Goal: Information Seeking & Learning: Learn about a topic

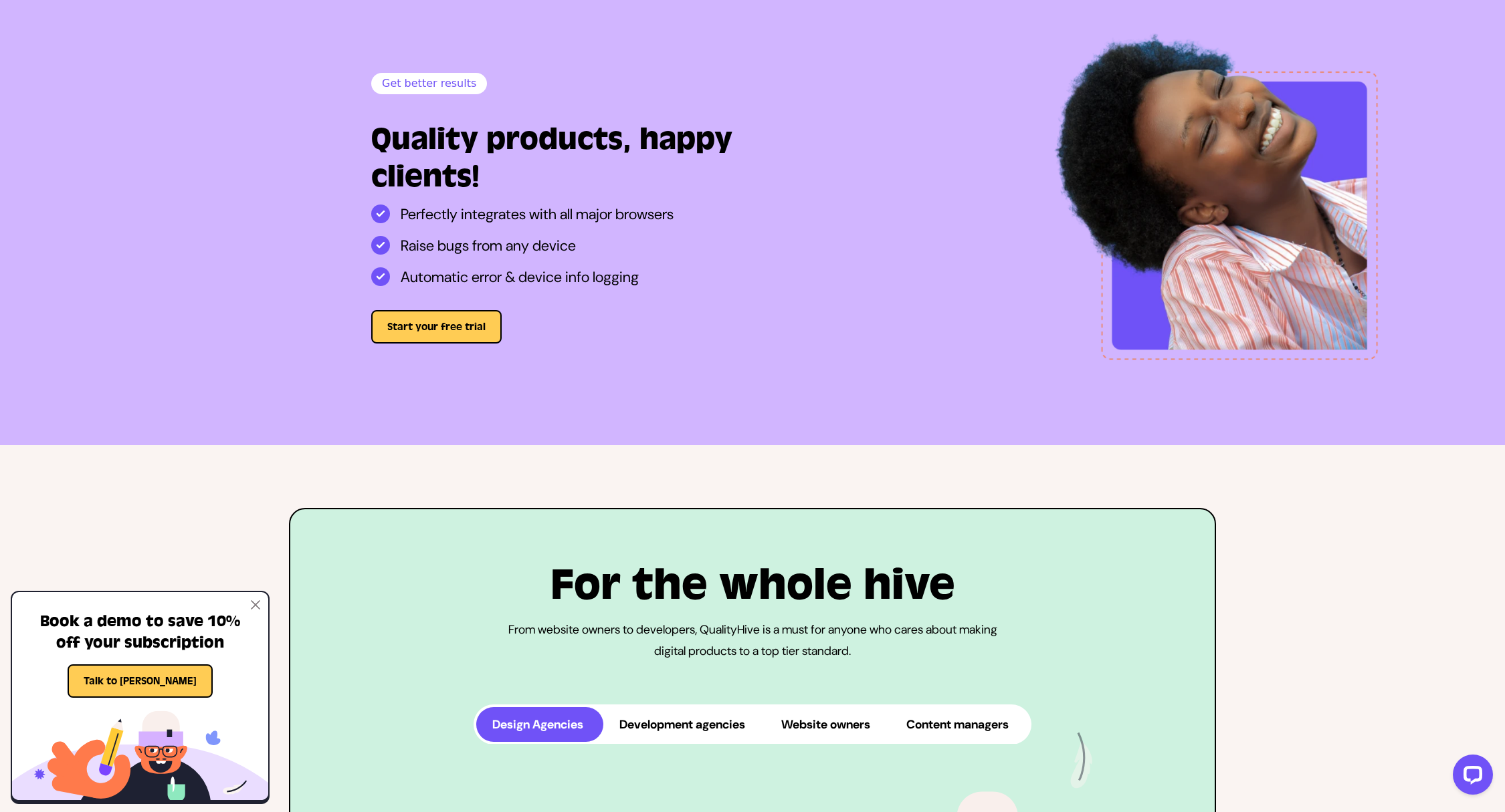
scroll to position [2702, 0]
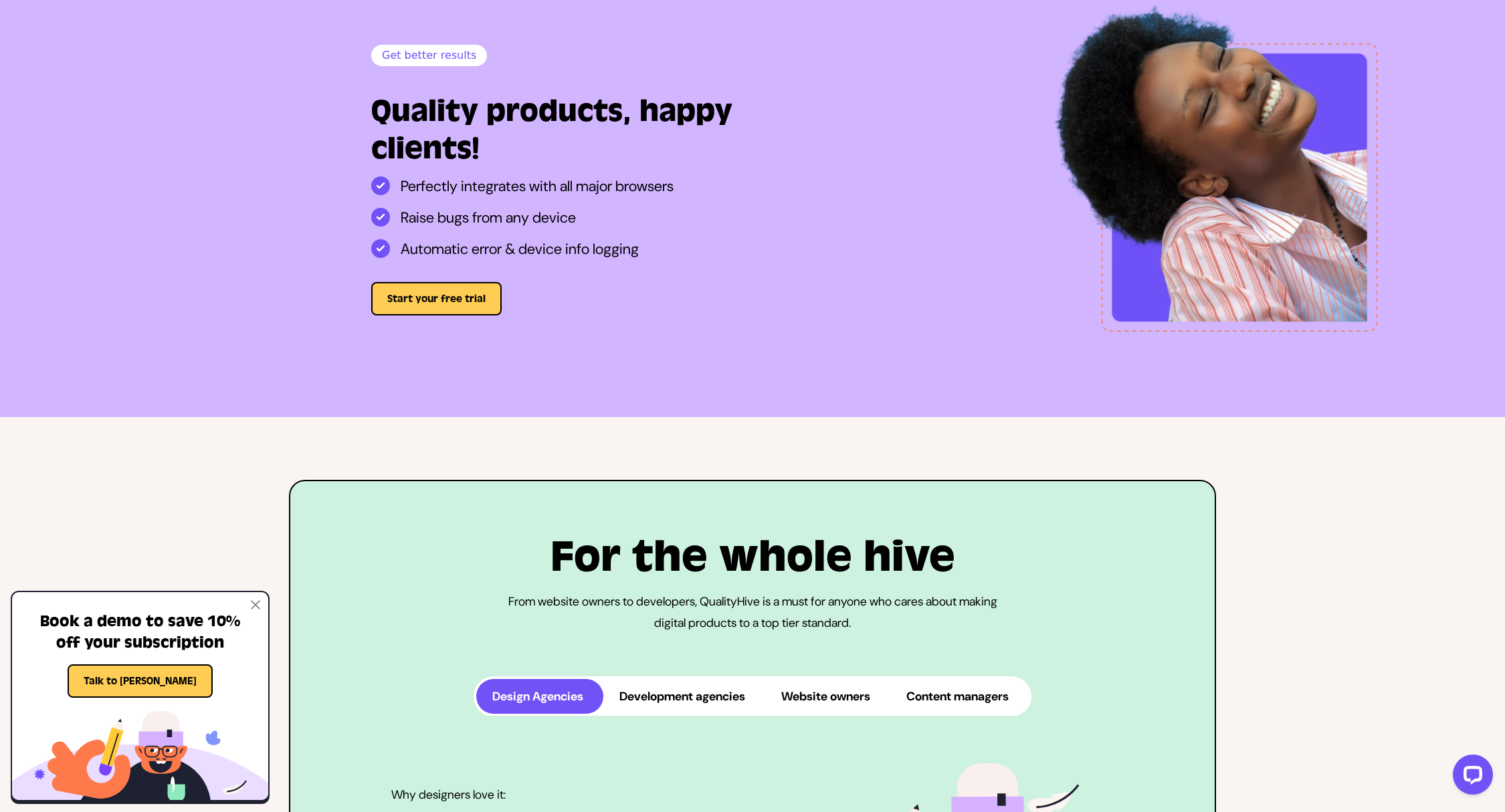
click at [254, 607] on img at bounding box center [255, 605] width 9 height 9
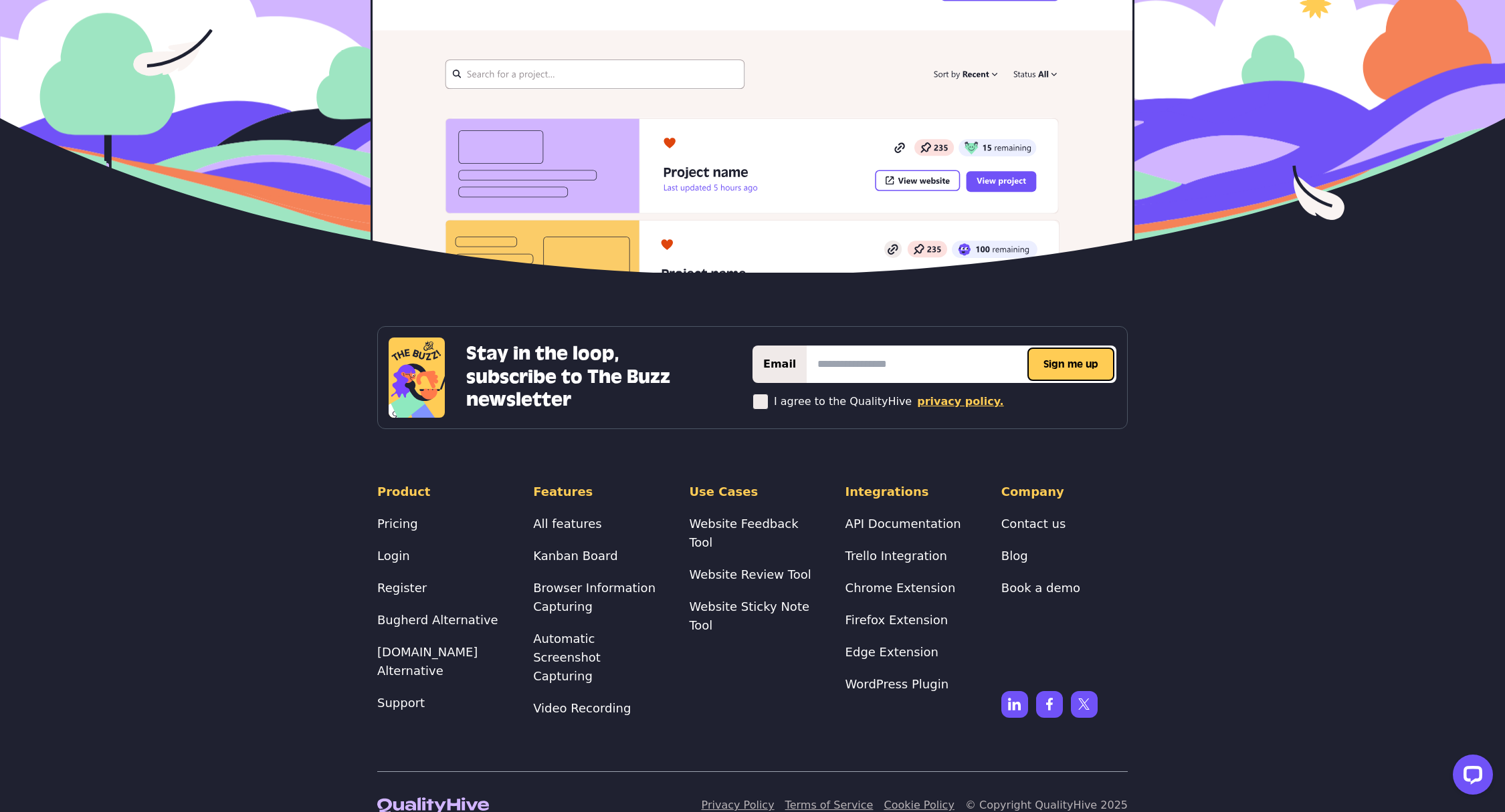
scroll to position [6013, 0]
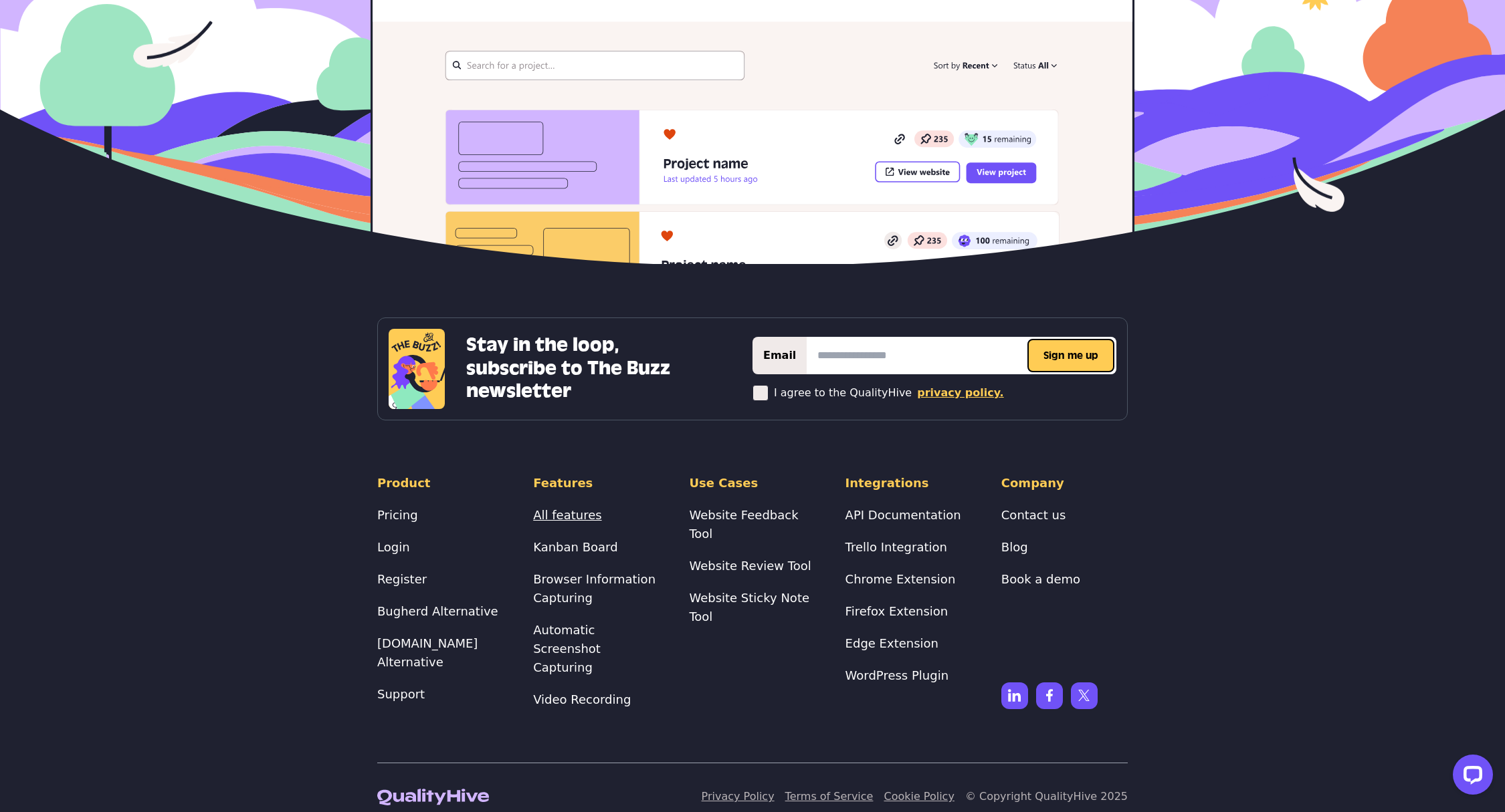
click at [559, 515] on link "All features" at bounding box center [567, 515] width 68 height 14
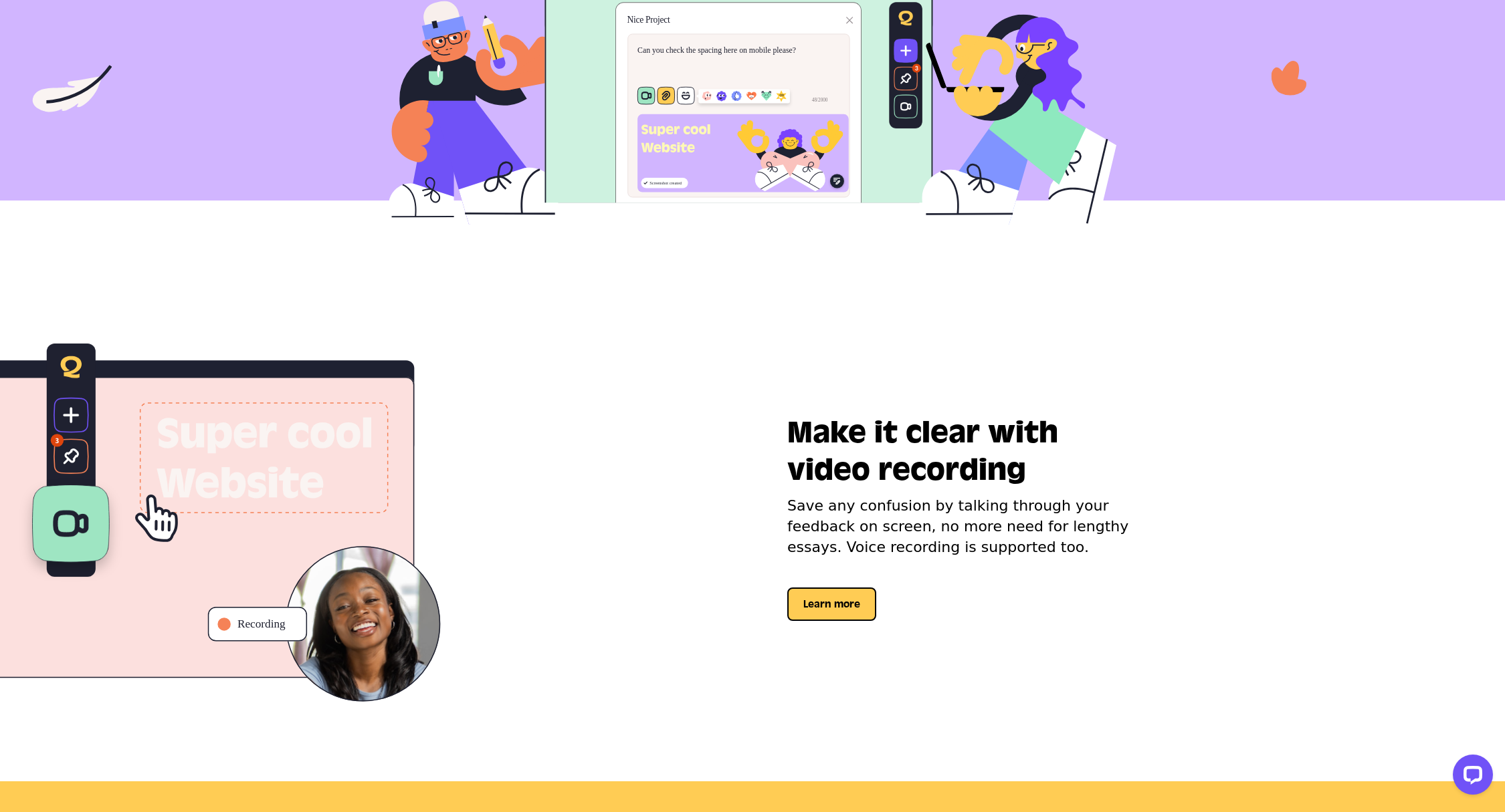
scroll to position [375, 0]
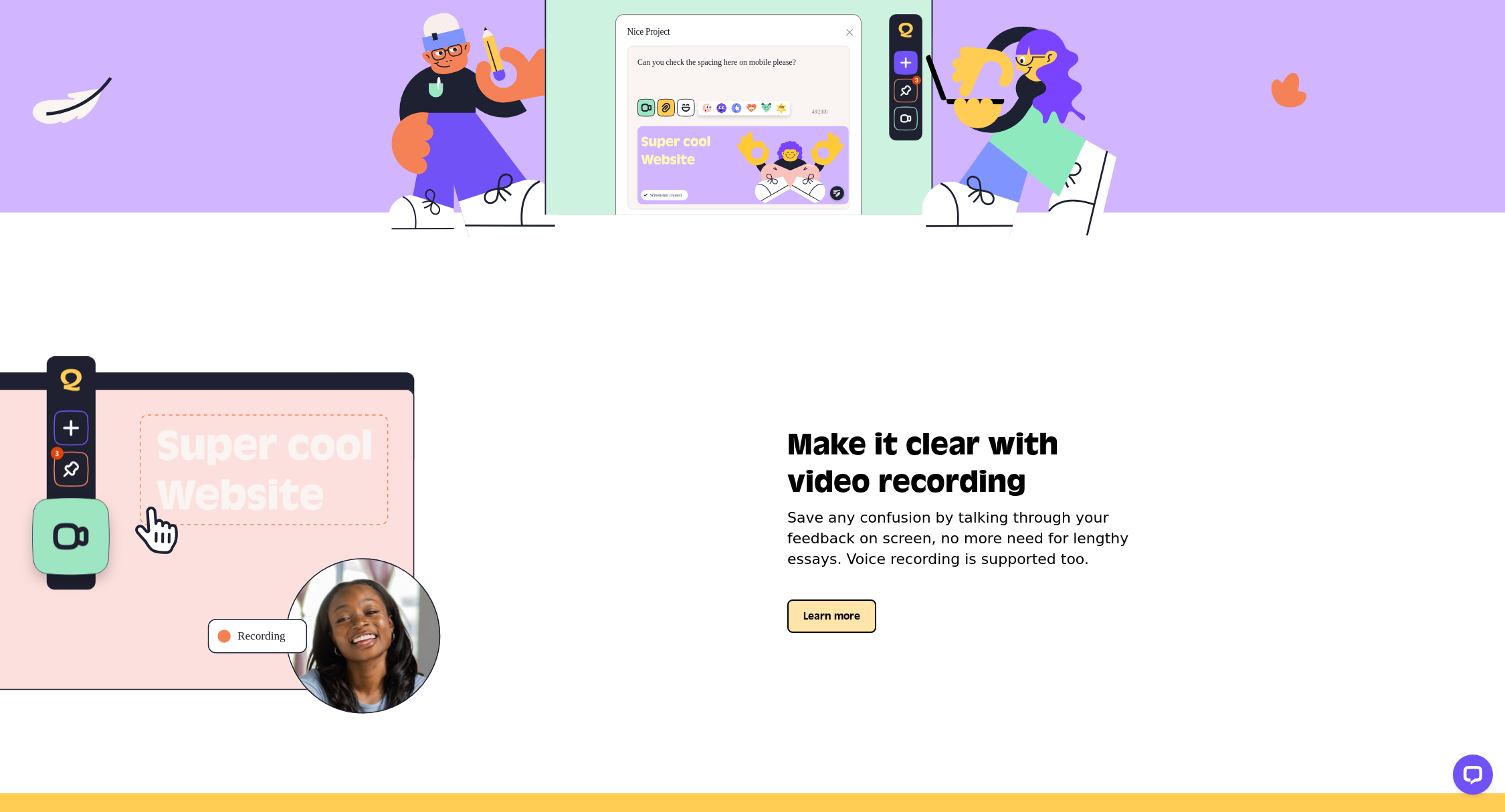
click at [837, 615] on button "Learn more" at bounding box center [831, 616] width 89 height 33
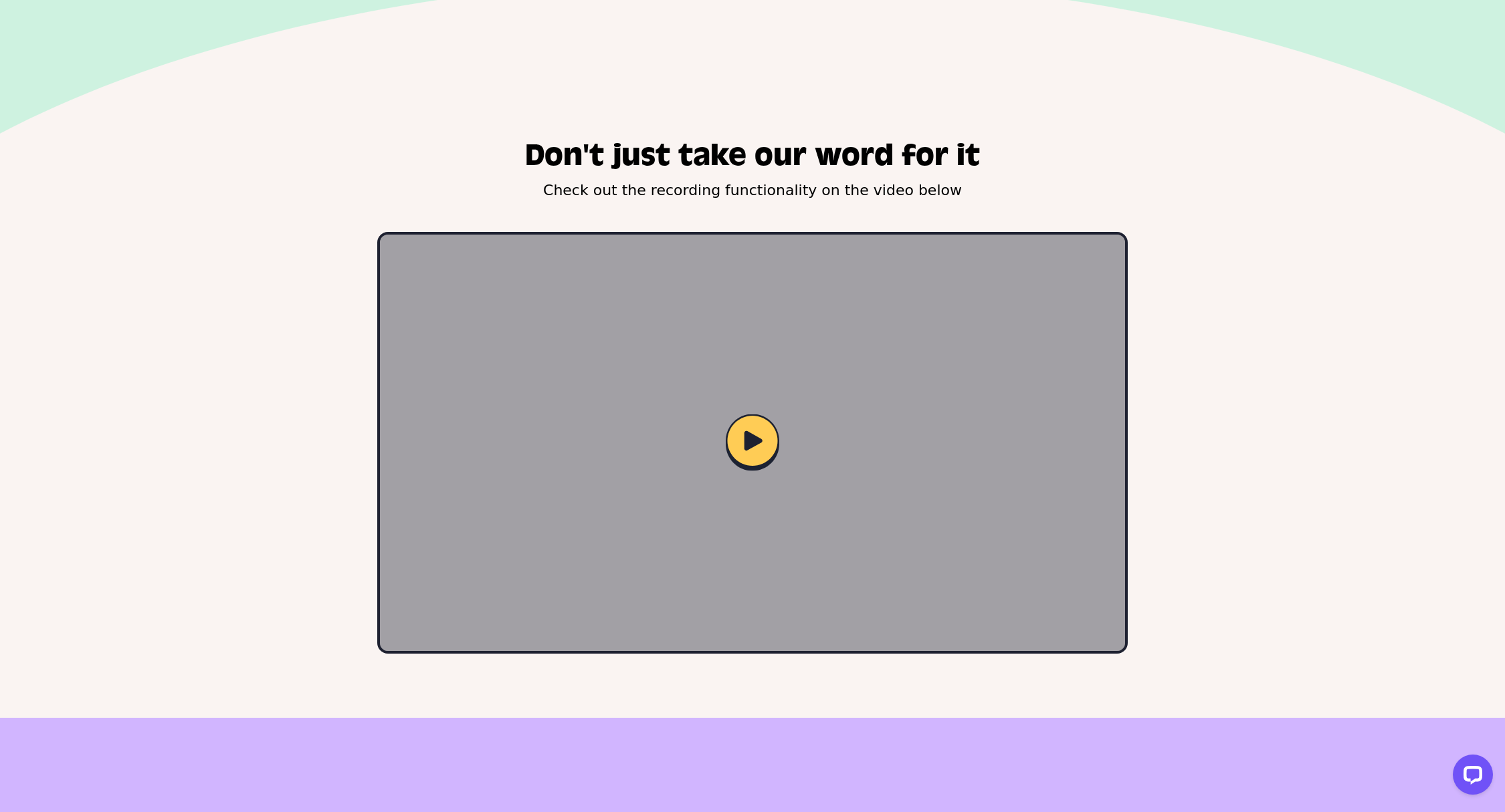
scroll to position [1946, 0]
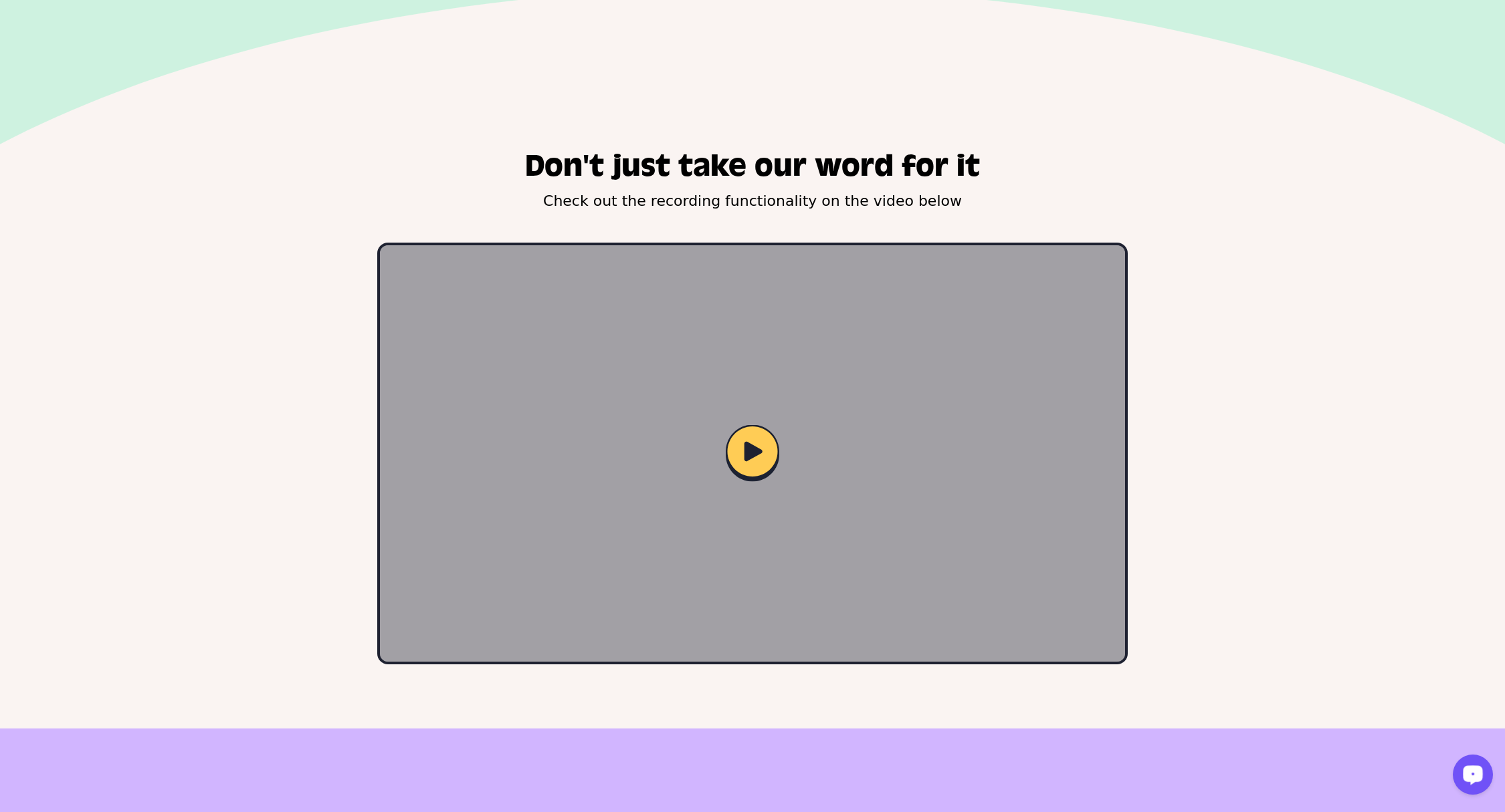
click at [1478, 781] on div "Open LiveChat chat widget" at bounding box center [1473, 774] width 23 height 23
click at [1302, 322] on div "Don't just take our word for it Check out the recording functionality on the vi…" at bounding box center [752, 438] width 1505 height 581
click at [750, 441] on img at bounding box center [752, 454] width 59 height 63
